Goal: Book appointment/travel/reservation

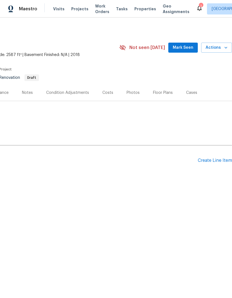
scroll to position [0, 82]
click at [217, 49] on span "Actions" at bounding box center [217, 47] width 22 height 7
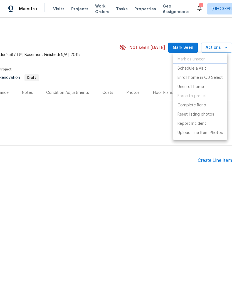
click at [202, 69] on p "Schedule a visit" at bounding box center [192, 69] width 29 height 6
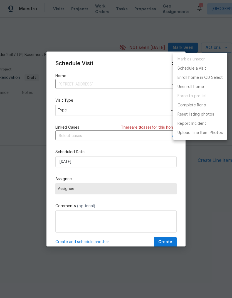
click at [109, 113] on div at bounding box center [116, 149] width 232 height 298
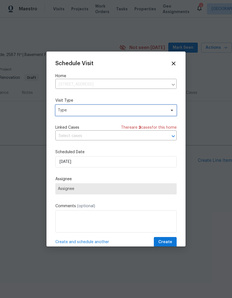
click at [131, 111] on span "Type" at bounding box center [112, 110] width 108 height 6
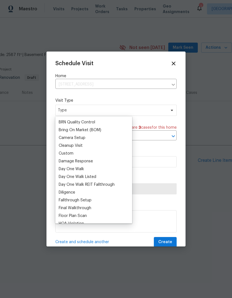
scroll to position [53, 0]
click at [84, 155] on div "Custom" at bounding box center [94, 154] width 74 height 8
click at [68, 155] on div "Custom" at bounding box center [66, 154] width 15 height 6
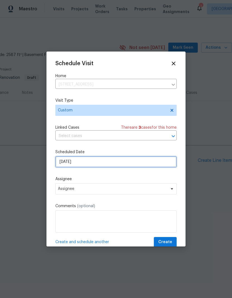
click at [92, 166] on input "9/26/2025" at bounding box center [115, 161] width 121 height 11
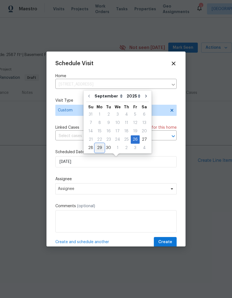
click at [100, 149] on div "29" at bounding box center [99, 148] width 9 height 8
type input "[DATE]"
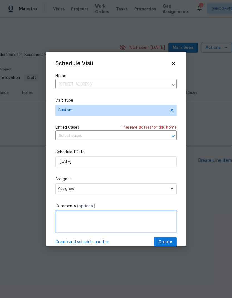
click at [102, 216] on textarea at bounding box center [115, 221] width 121 height 22
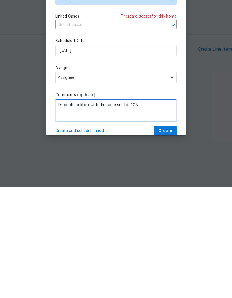
type textarea "Drop off lockbox with the code set to 1108"
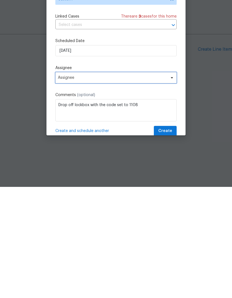
click at [97, 187] on span "Assignee" at bounding box center [112, 189] width 109 height 4
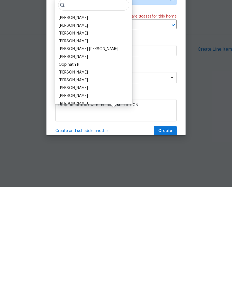
click at [80, 126] on div "[PERSON_NAME]" at bounding box center [73, 129] width 29 height 6
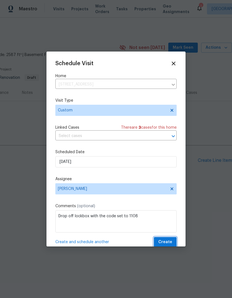
click at [170, 243] on span "Create" at bounding box center [165, 242] width 14 height 7
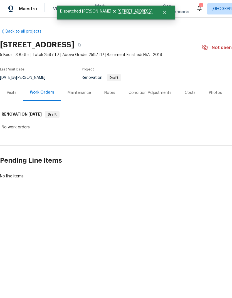
scroll to position [0, 0]
